Goal: Task Accomplishment & Management: Manage account settings

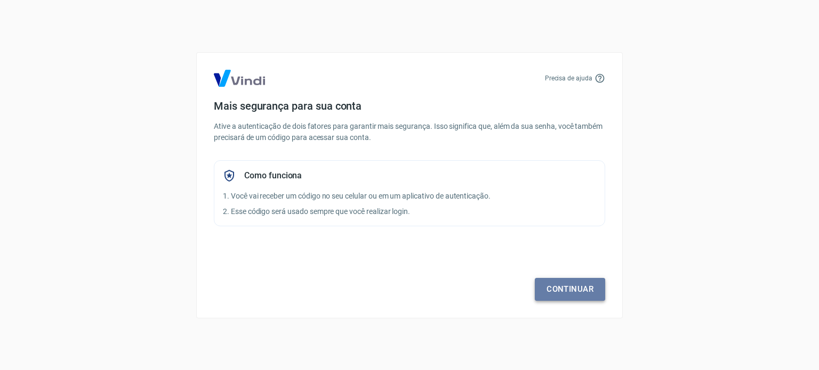
click at [570, 288] on link "Continuar" at bounding box center [570, 289] width 70 height 22
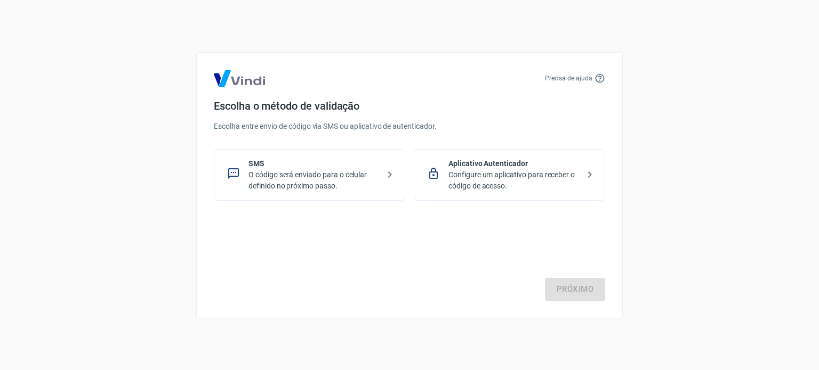
click at [484, 179] on p "Configure um aplicativo para receber o código de acesso." at bounding box center [513, 180] width 131 height 22
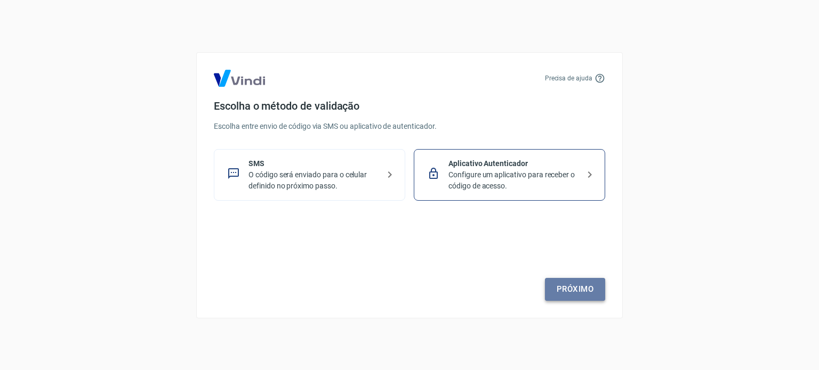
click at [580, 286] on link "Próximo" at bounding box center [575, 289] width 60 height 22
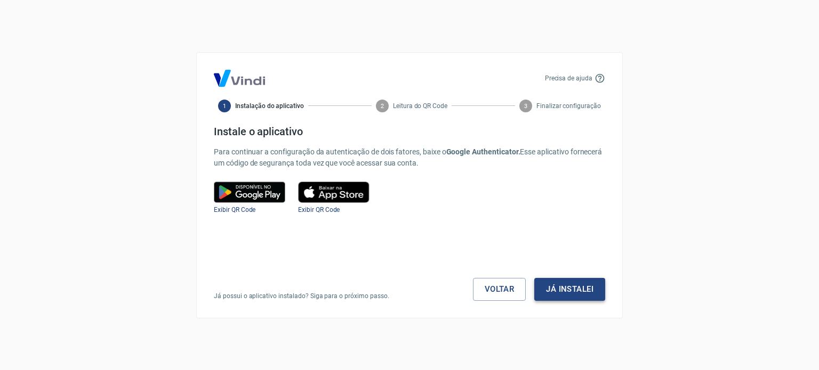
click at [545, 294] on button "Já instalei" at bounding box center [569, 289] width 71 height 22
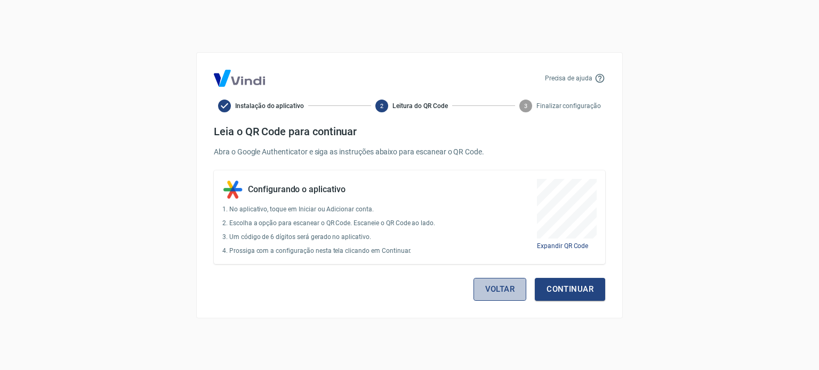
click at [483, 290] on button "Voltar" at bounding box center [499, 289] width 53 height 22
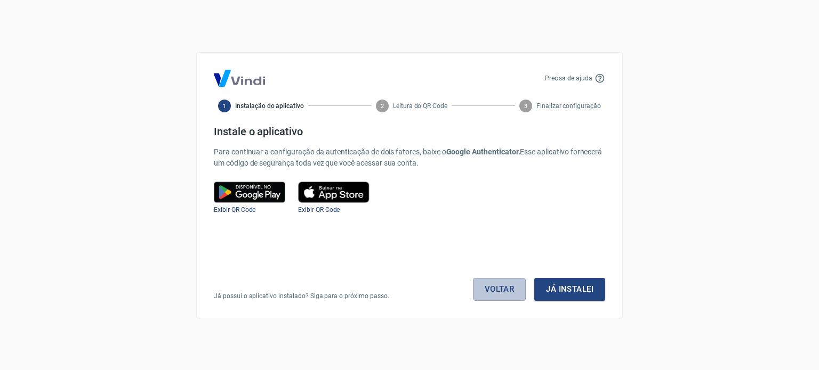
click at [483, 290] on link "Voltar" at bounding box center [499, 289] width 53 height 22
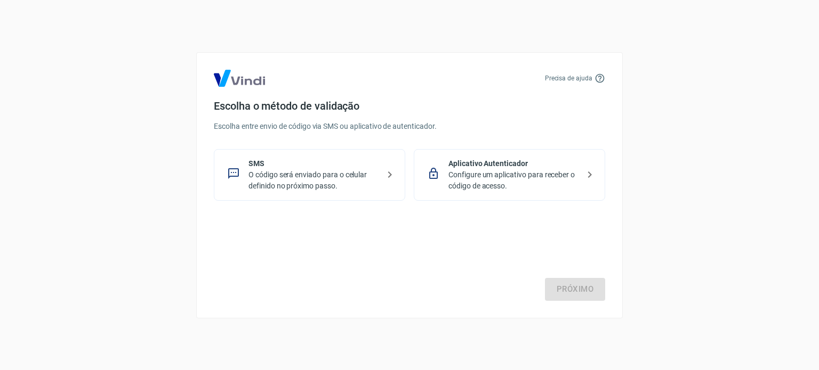
click at [483, 290] on div "Próximo" at bounding box center [409, 257] width 391 height 87
drag, startPoint x: 550, startPoint y: 83, endPoint x: 415, endPoint y: 87, distance: 135.5
click at [415, 87] on div "Precisa de ajuda Escolha o método de validação Escolha entre envio de código vi…" at bounding box center [409, 185] width 426 height 266
